Goal: Task Accomplishment & Management: Manage account settings

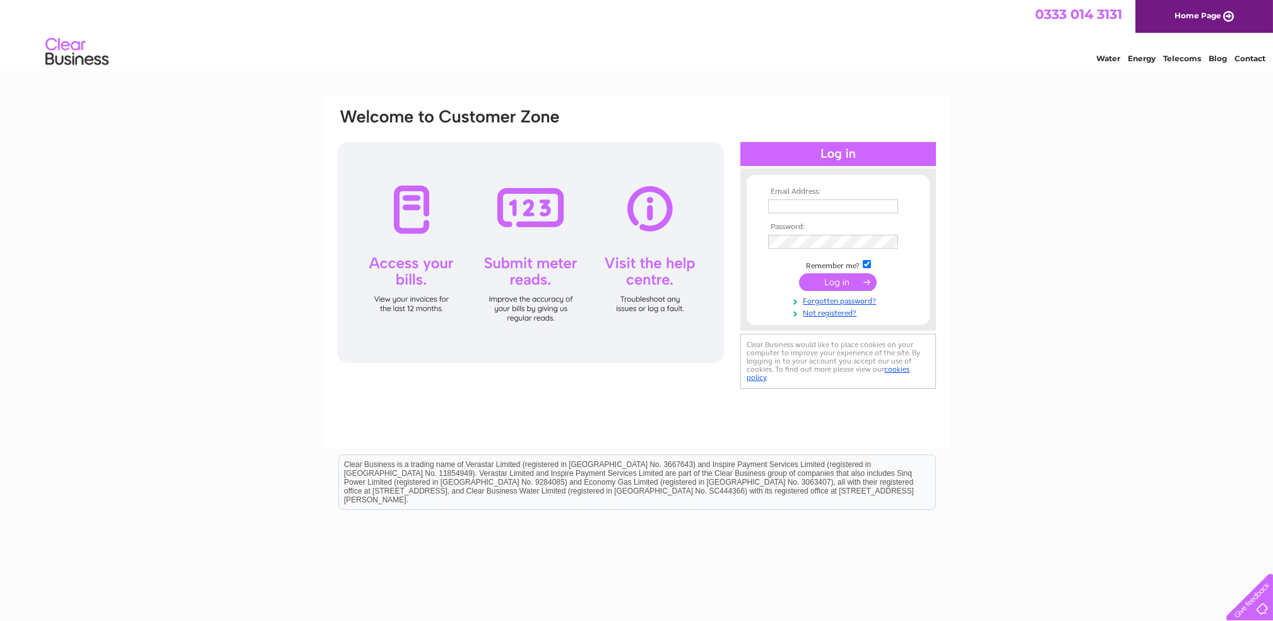
type input "stranraerdentallab@talktalk.net"
click at [825, 278] on input "submit" at bounding box center [838, 282] width 78 height 18
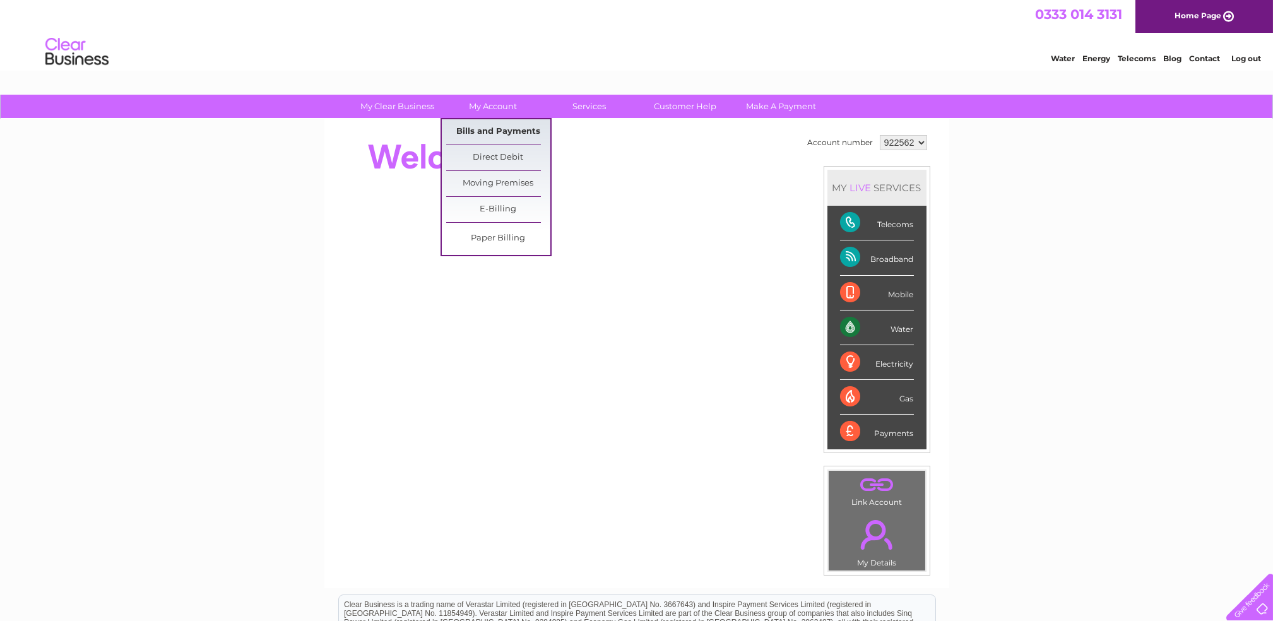
click at [488, 137] on link "Bills and Payments" at bounding box center [498, 131] width 104 height 25
click at [486, 127] on link "Bills and Payments" at bounding box center [498, 131] width 104 height 25
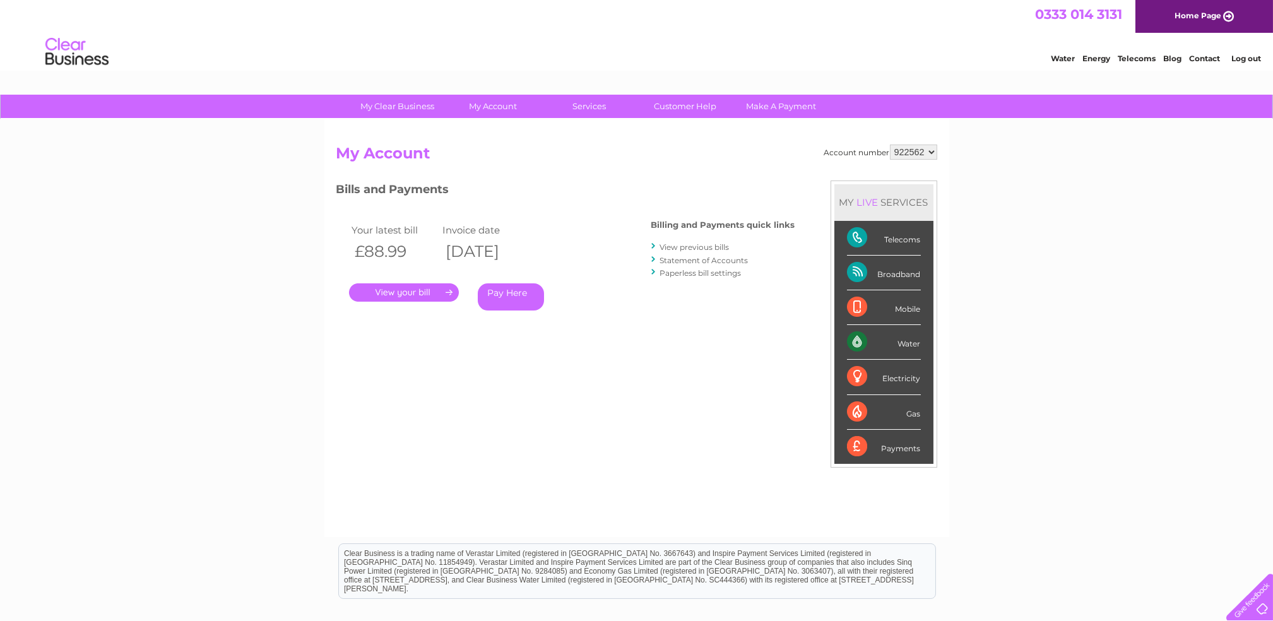
click at [414, 290] on link "." at bounding box center [404, 292] width 110 height 18
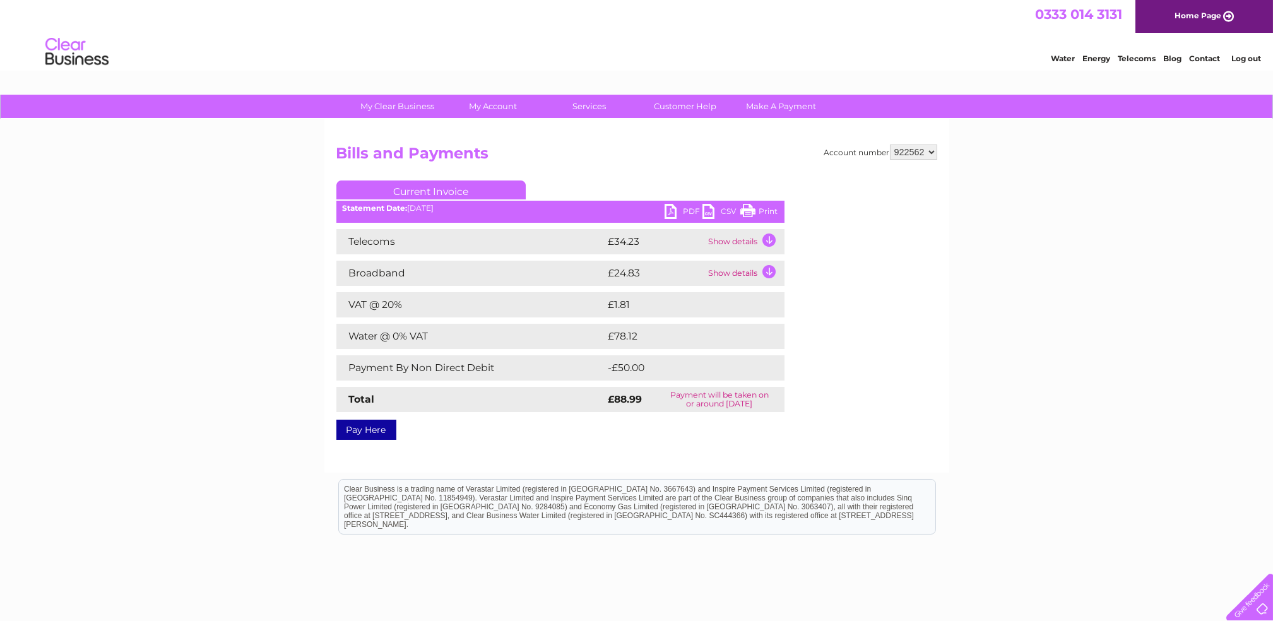
click at [671, 206] on link "PDF" at bounding box center [683, 213] width 38 height 18
